Goal: Task Accomplishment & Management: Manage account settings

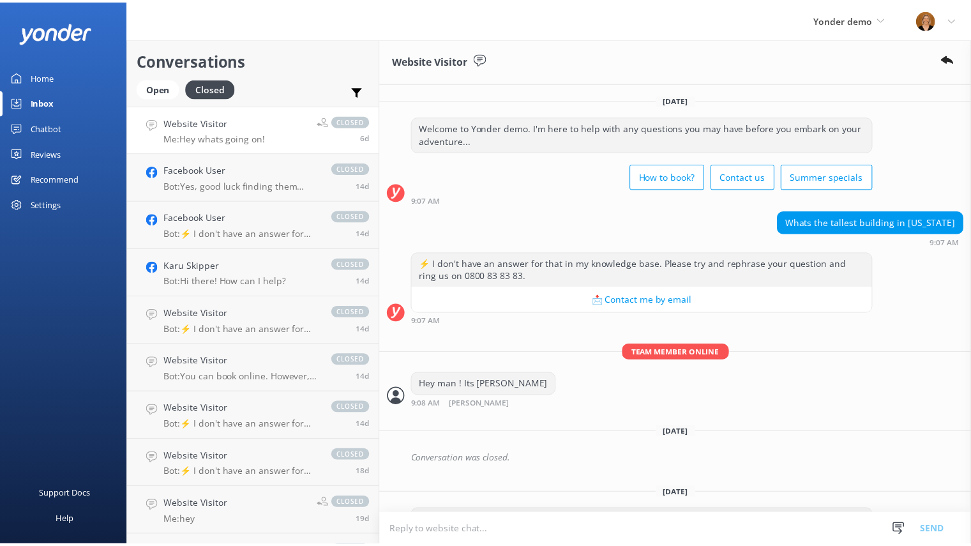
scroll to position [345, 0]
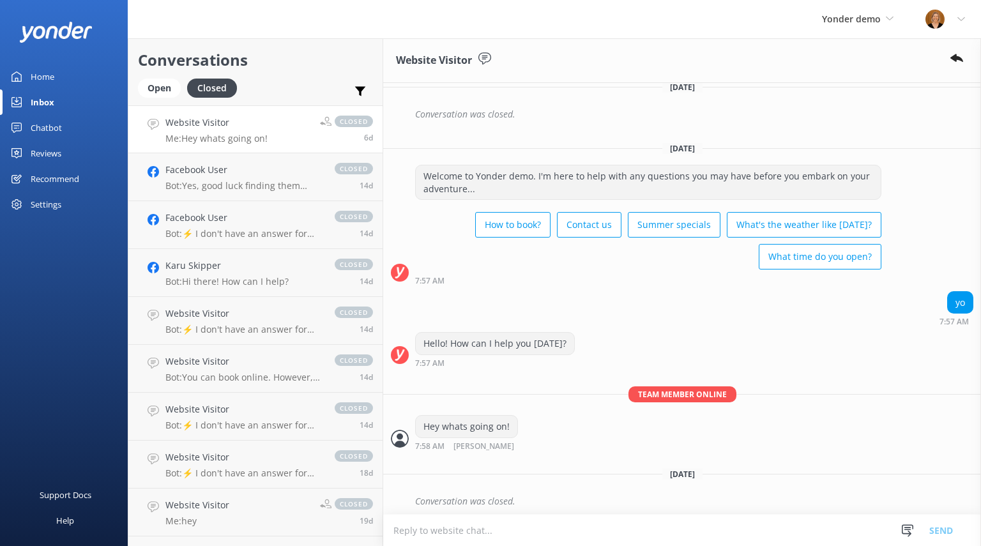
drag, startPoint x: 0, startPoint y: 0, endPoint x: 56, endPoint y: 128, distance: 139.9
click at [56, 128] on div "Chatbot" at bounding box center [46, 128] width 31 height 26
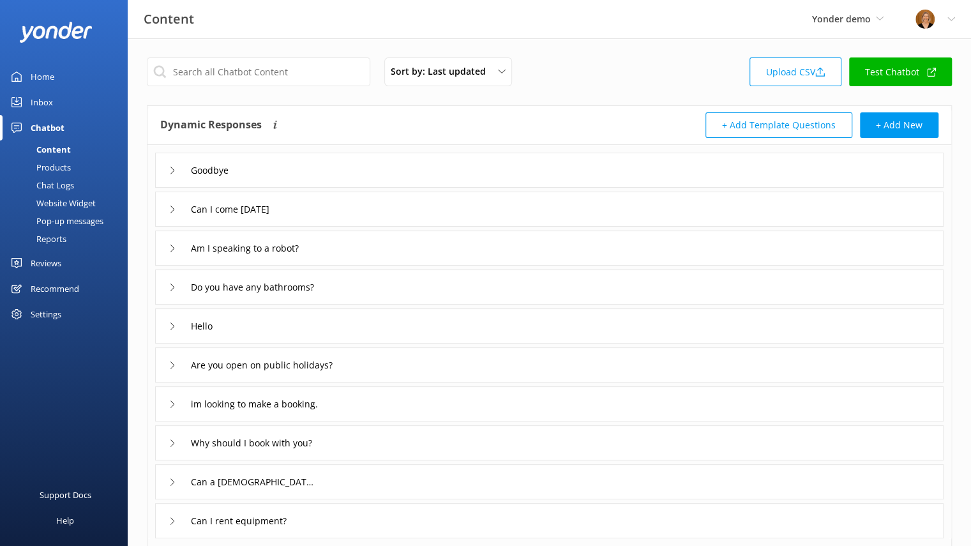
click at [50, 262] on div "Reviews" at bounding box center [46, 263] width 31 height 26
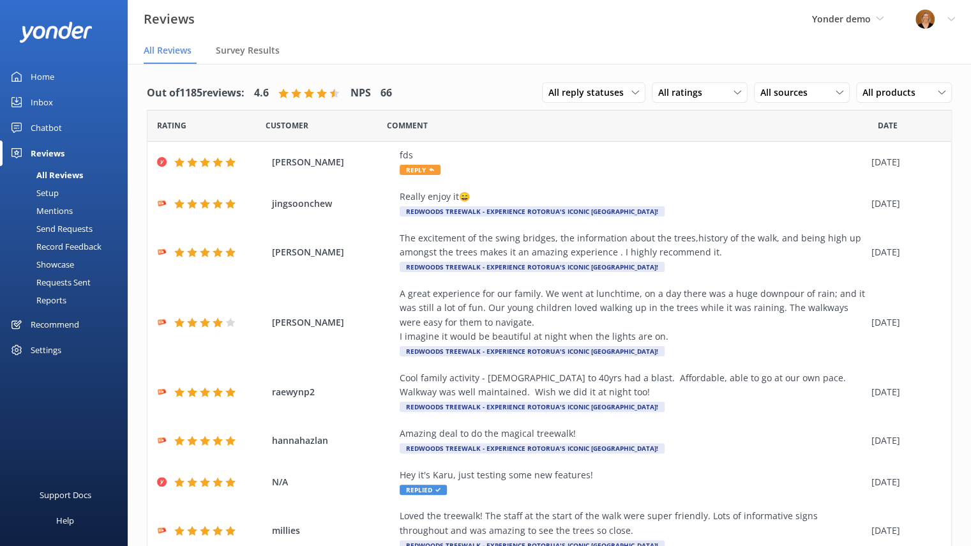
click at [54, 191] on div "Setup" at bounding box center [33, 193] width 51 height 18
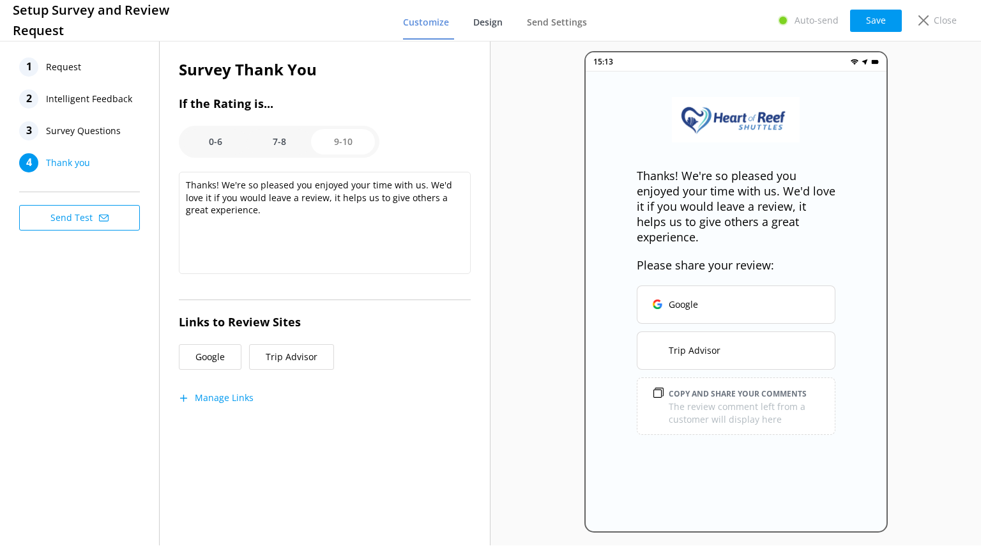
click at [499, 21] on span "Design" at bounding box center [487, 22] width 29 height 13
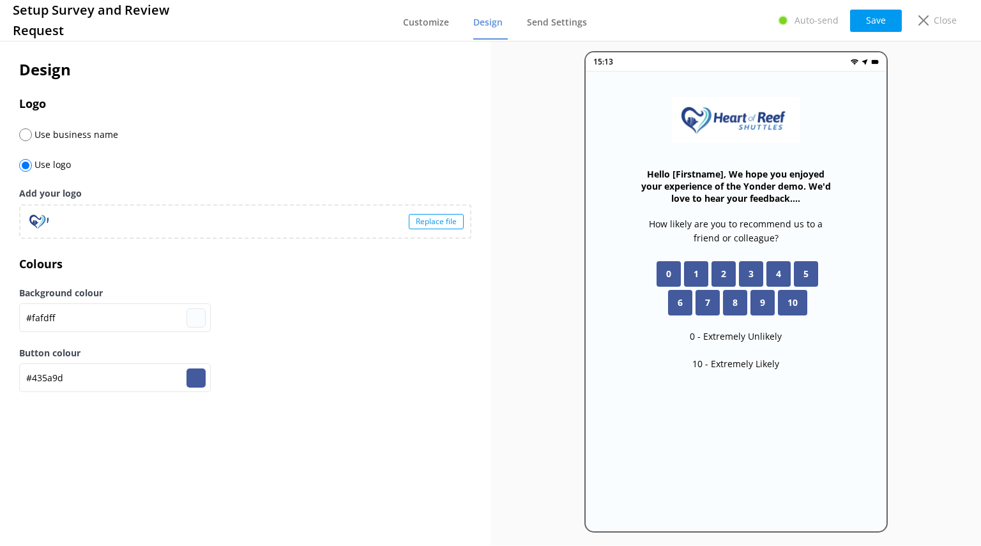
click at [29, 133] on input "radio" at bounding box center [25, 134] width 13 height 13
radio input "true"
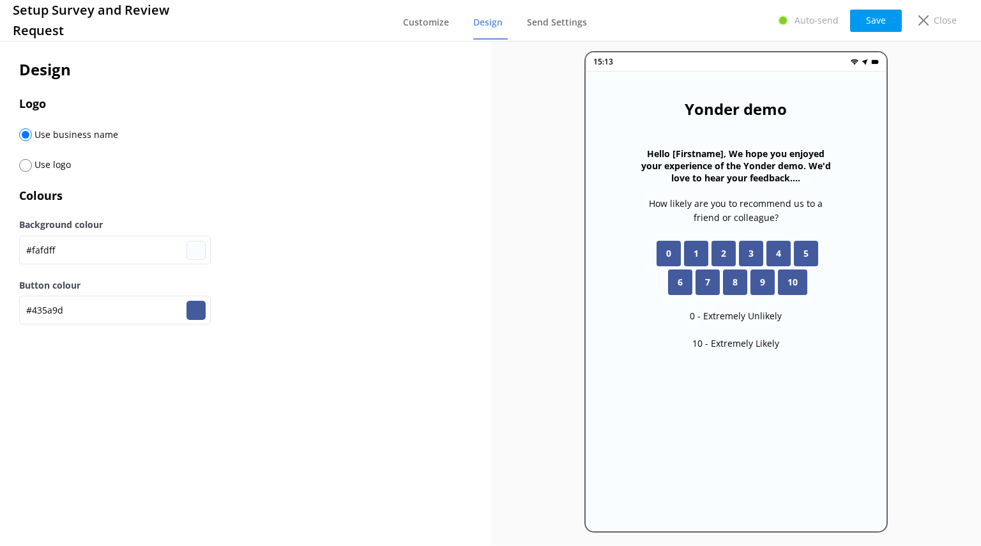
click at [28, 167] on input "radio" at bounding box center [25, 165] width 13 height 13
radio input "true"
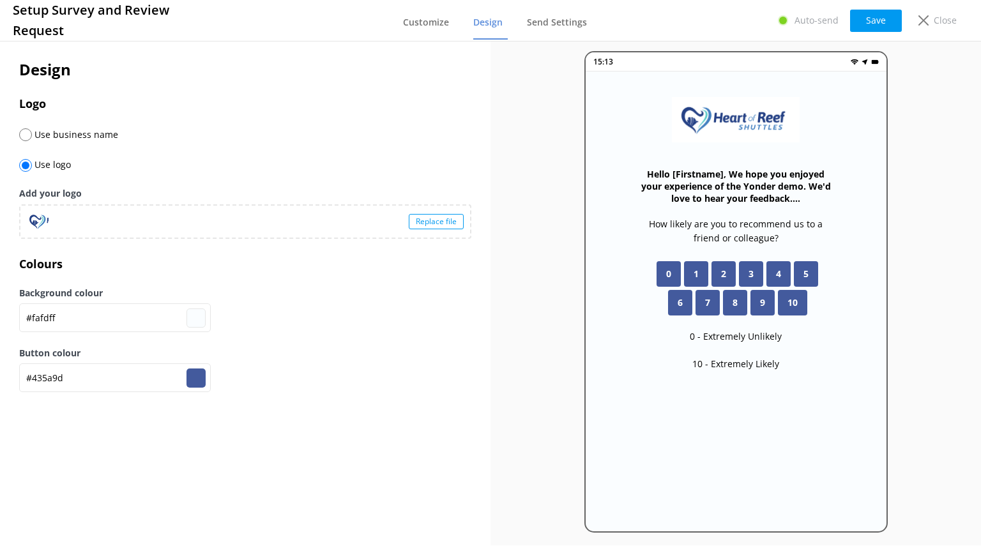
click at [424, 221] on div "Replace file" at bounding box center [436, 221] width 55 height 15
click at [27, 133] on input "radio" at bounding box center [25, 134] width 13 height 13
radio input "true"
radio input "false"
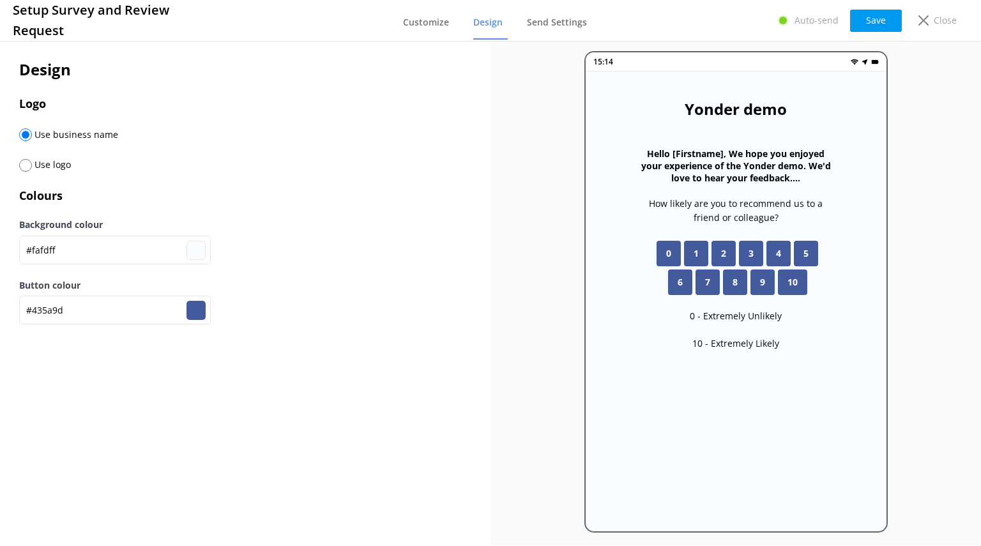
click at [195, 316] on input "#435a9d" at bounding box center [195, 310] width 19 height 19
type input "#9d4363"
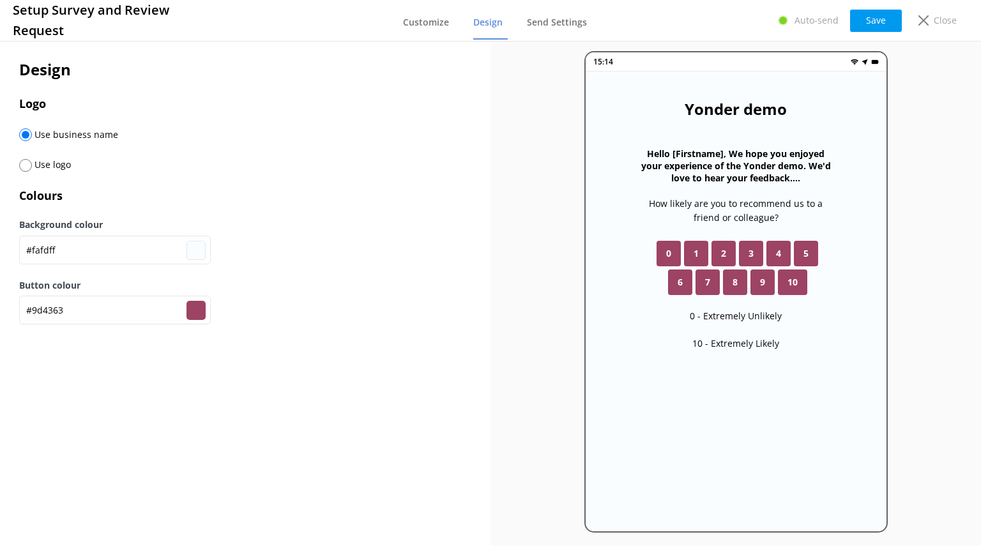
type input "#9c439d"
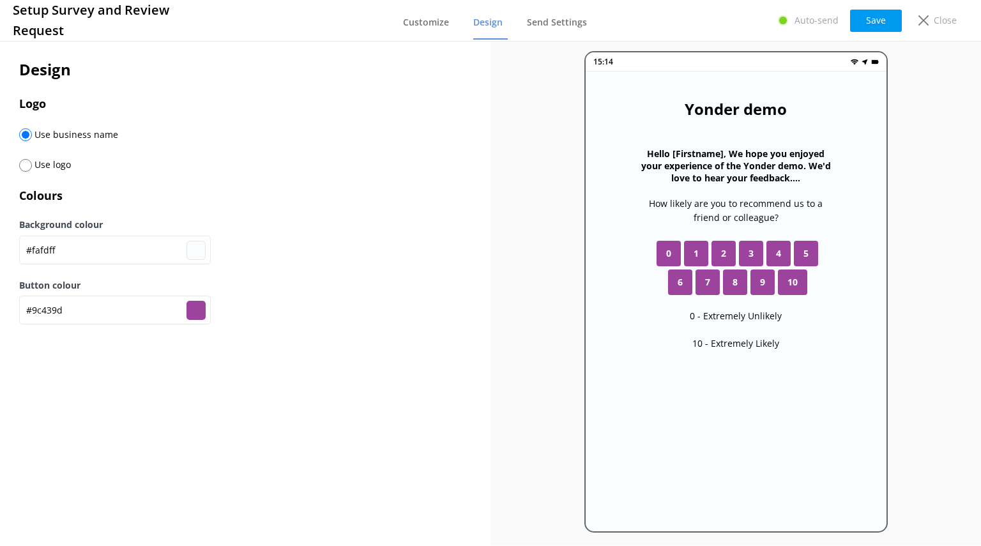
type input "#9d4351"
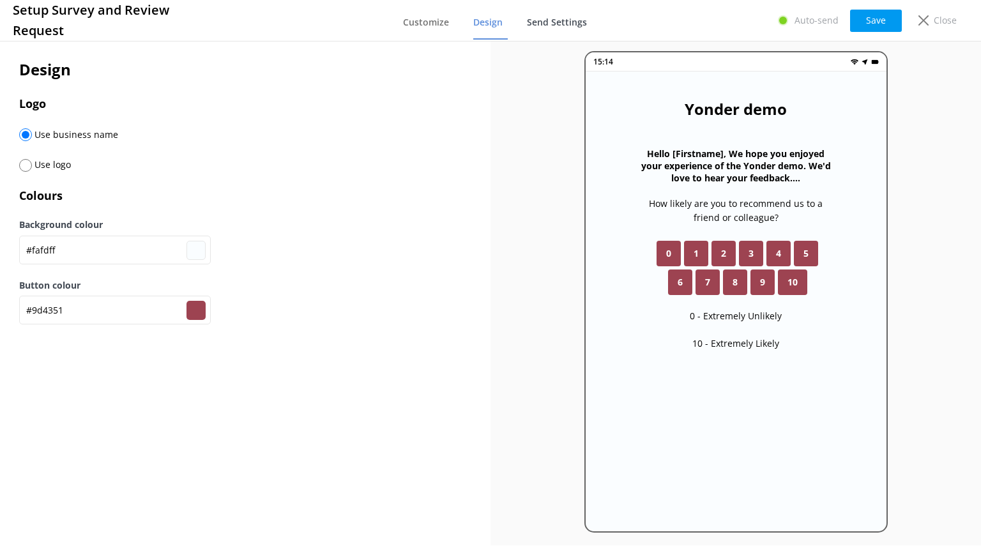
type input "#9d4351"
click at [927, 22] on use at bounding box center [923, 20] width 10 height 10
